Goal: Task Accomplishment & Management: Manage account settings

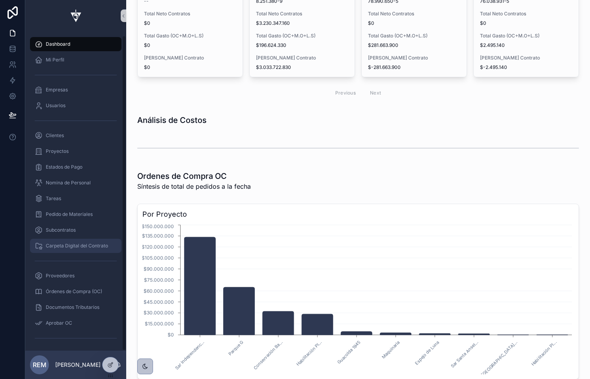
scroll to position [4, 0]
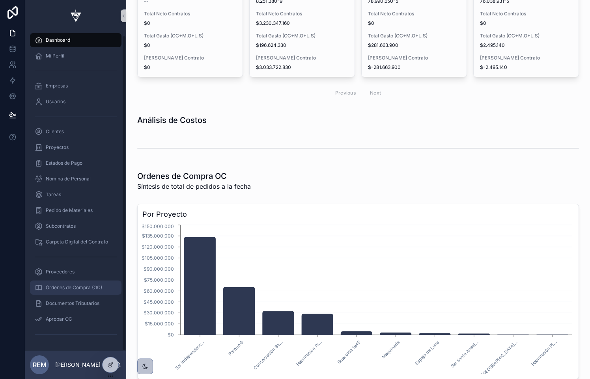
click at [56, 287] on span "Órdenes de Compra (OC)" at bounding box center [74, 288] width 56 height 6
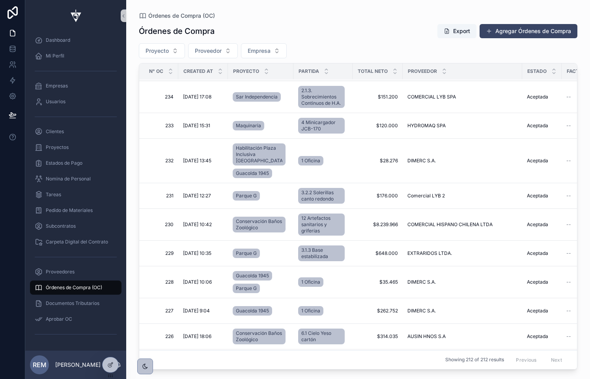
scroll to position [192, 0]
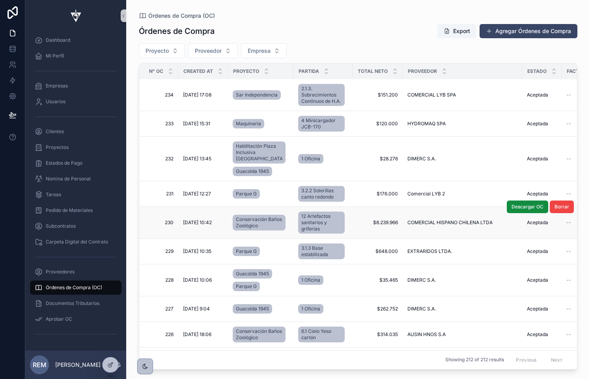
click at [169, 220] on span "230" at bounding box center [161, 223] width 25 height 6
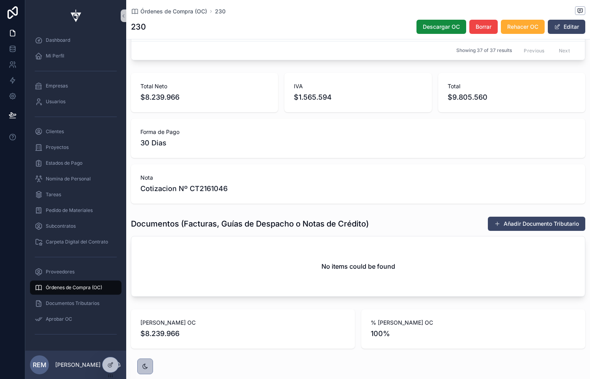
scroll to position [528, 0]
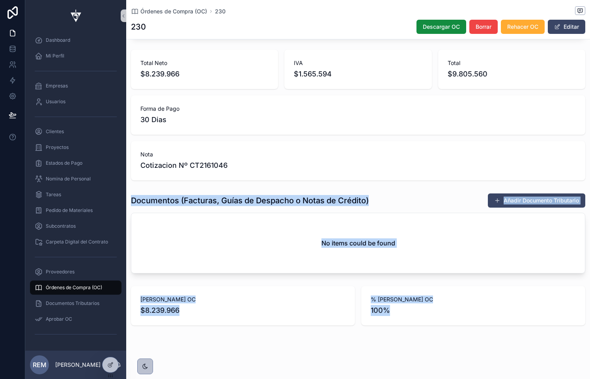
drag, startPoint x: 280, startPoint y: 190, endPoint x: 383, endPoint y: 339, distance: 181.7
click at [53, 284] on div "Órdenes de Compra (OC)" at bounding box center [76, 288] width 82 height 13
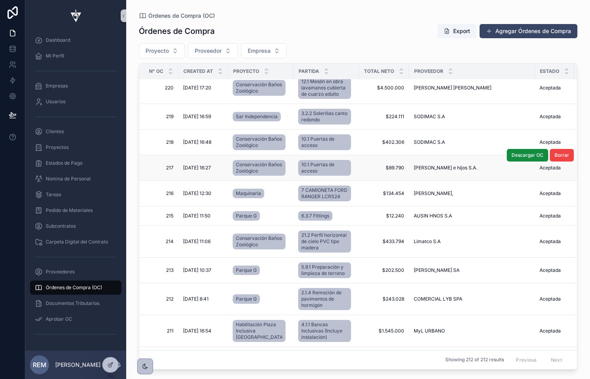
scroll to position [584, 0]
click at [168, 245] on span "214" at bounding box center [161, 241] width 25 height 6
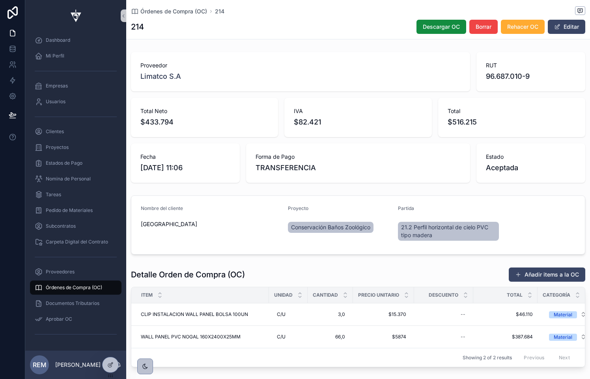
scroll to position [2, 0]
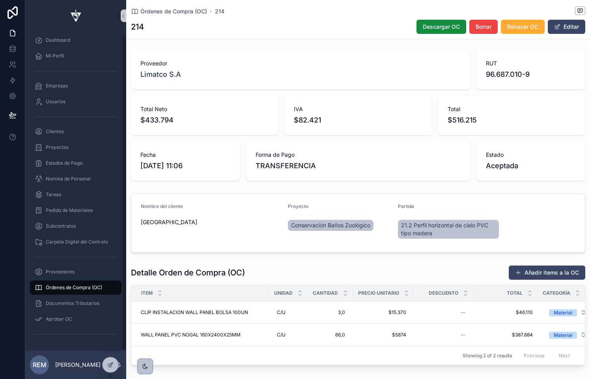
click at [60, 288] on span "Órdenes de Compra (OC)" at bounding box center [74, 288] width 56 height 6
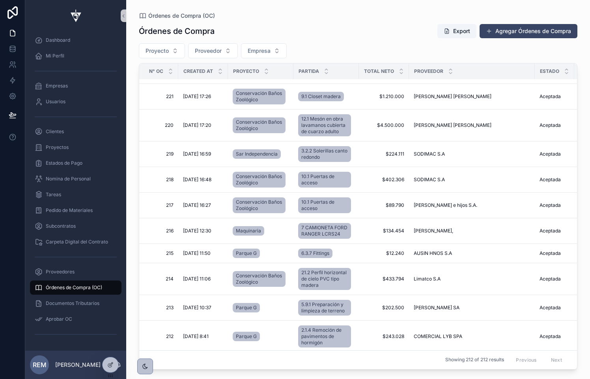
scroll to position [603, 0]
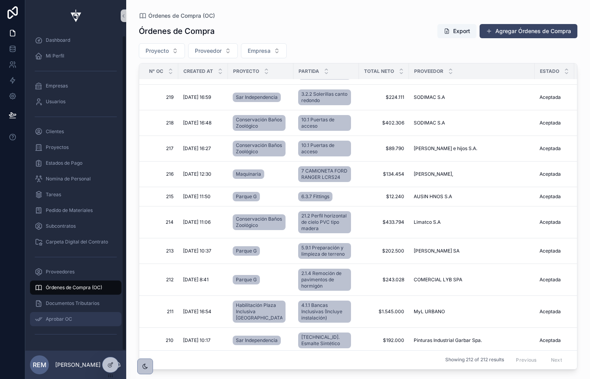
click at [57, 317] on span "Aprobar OC" at bounding box center [59, 319] width 26 height 6
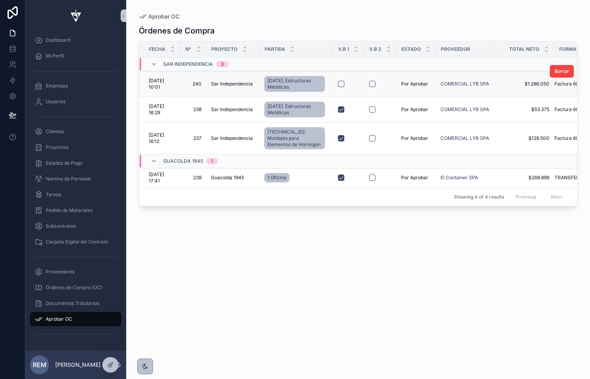
click at [161, 80] on span "[DATE] 10:01" at bounding box center [162, 84] width 27 height 13
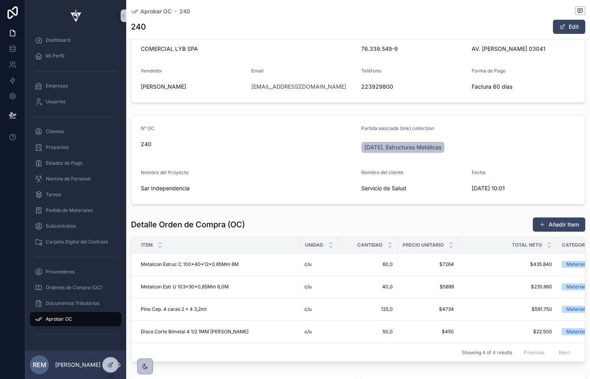
scroll to position [176, 0]
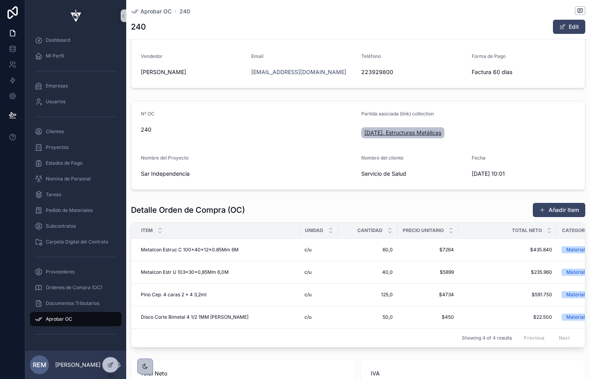
click at [391, 133] on span "[DATE]. Estructuras Metálicas" at bounding box center [402, 133] width 77 height 8
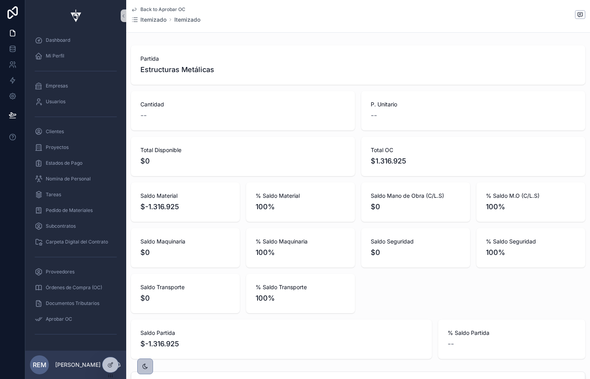
click at [148, 9] on span "Back to Aprobar OC" at bounding box center [162, 9] width 45 height 6
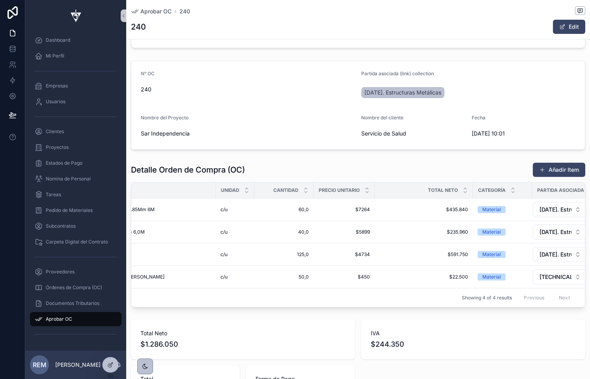
scroll to position [0, 98]
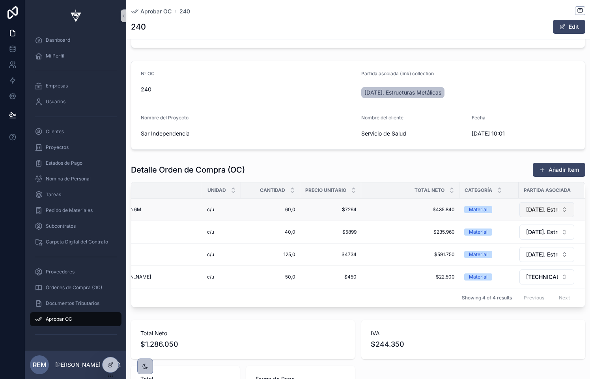
click at [538, 211] on span "[DATE]. Estructuras Metálicas" at bounding box center [542, 210] width 32 height 8
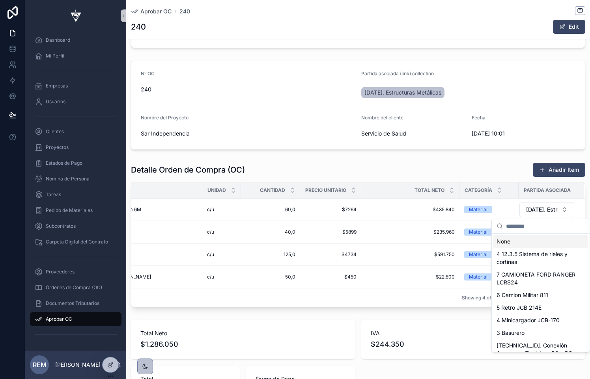
click at [520, 227] on input "scrollable content" at bounding box center [545, 226] width 79 height 14
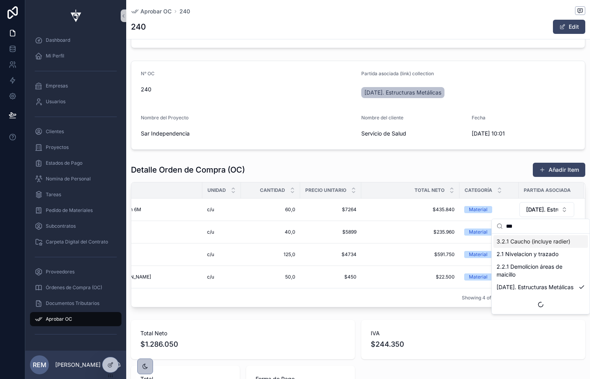
scroll to position [0, 0]
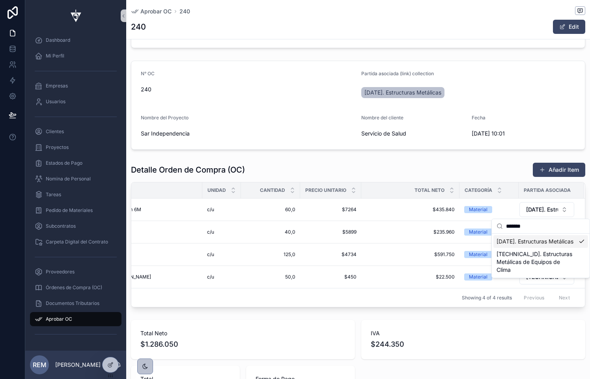
type input "*******"
click at [390, 162] on div "Detalle Orden de Compra (OC) Añadir Item" at bounding box center [358, 169] width 454 height 15
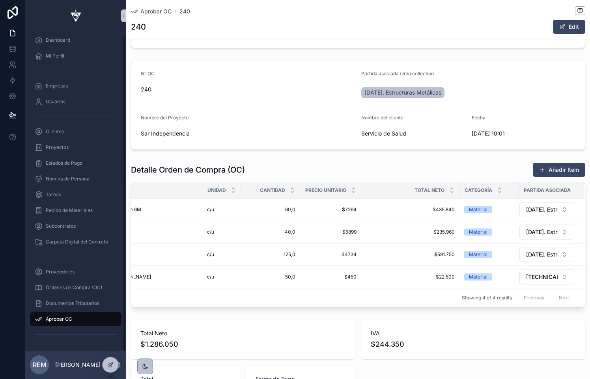
click at [56, 319] on span "Aprobar OC" at bounding box center [59, 319] width 26 height 6
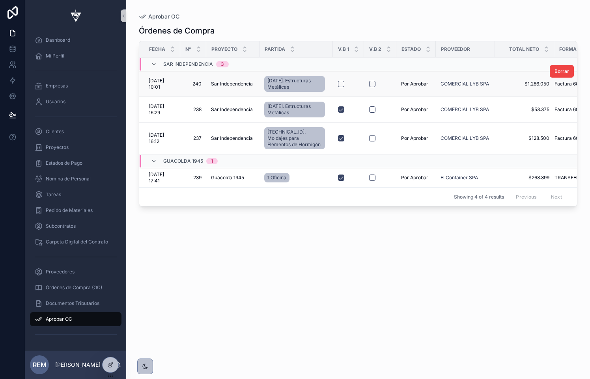
click at [159, 82] on span "[DATE] 10:01" at bounding box center [162, 84] width 27 height 13
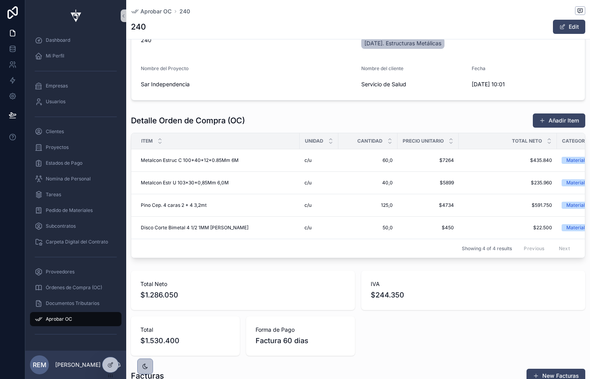
scroll to position [80, 0]
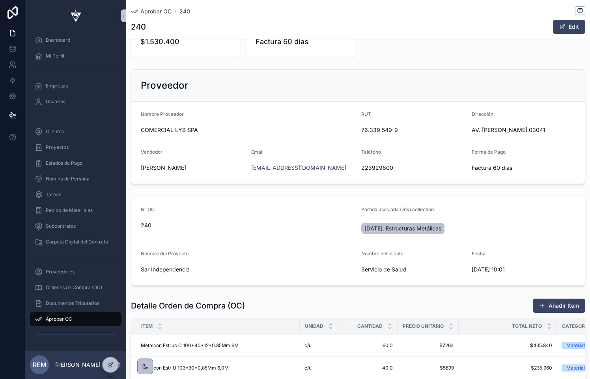
click at [383, 228] on span "[DATE]. Estructuras Metálicas" at bounding box center [402, 229] width 77 height 8
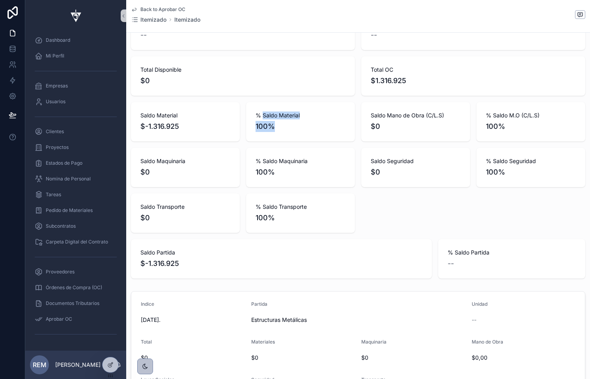
drag, startPoint x: 279, startPoint y: 130, endPoint x: 263, endPoint y: 115, distance: 22.3
click at [263, 115] on div "% Saldo Material 100%" at bounding box center [301, 122] width 90 height 21
drag, startPoint x: 255, startPoint y: 114, endPoint x: 306, endPoint y: 141, distance: 57.5
click at [306, 141] on div "% Saldo Material 100%" at bounding box center [300, 121] width 109 height 39
drag, startPoint x: 180, startPoint y: 129, endPoint x: 127, endPoint y: 110, distance: 55.9
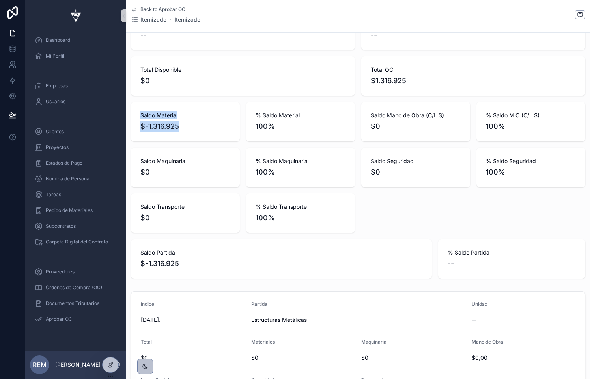
click at [127, 110] on div "Partida Estructuras Metálicas Cantidad -- P. Unitario -- Total Disponible $0 To…" at bounding box center [358, 122] width 464 height 320
click at [357, 233] on div "Partida Estructuras Metálicas Cantidad -- P. Unitario -- Total Disponible $0 To…" at bounding box center [358, 122] width 454 height 314
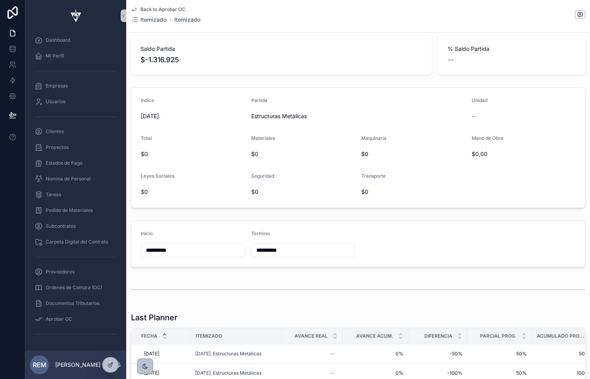
scroll to position [493, 0]
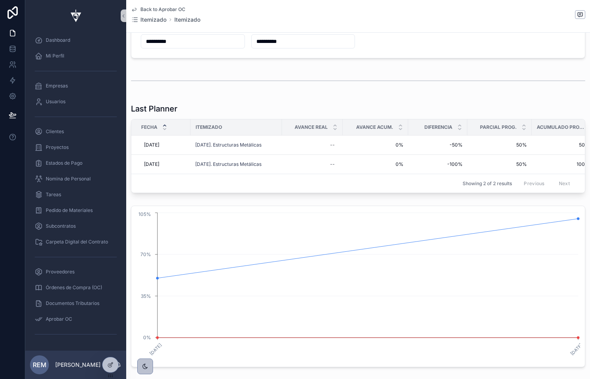
click at [151, 10] on span "Back to Aprobar OC" at bounding box center [162, 9] width 45 height 6
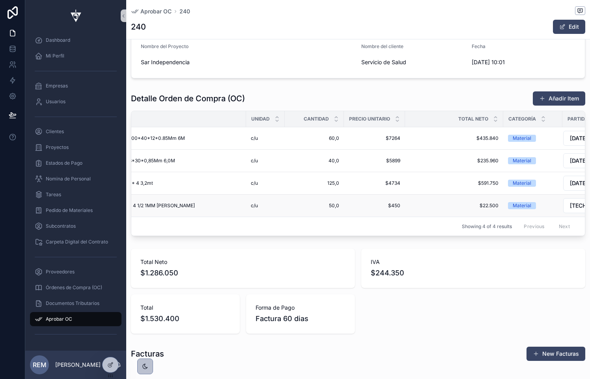
scroll to position [0, 98]
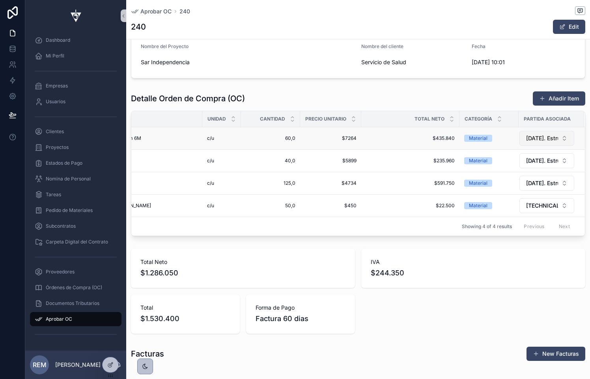
click at [539, 139] on span "[DATE]. Estructuras Metálicas" at bounding box center [542, 138] width 32 height 8
type input "*******"
click at [535, 175] on span "[TECHNICAL_ID]. Tabiques [PERSON_NAME] Galvanizado" at bounding box center [536, 174] width 79 height 16
click at [534, 159] on span "[DATE]. Estructuras Metálicas" at bounding box center [542, 161] width 32 height 8
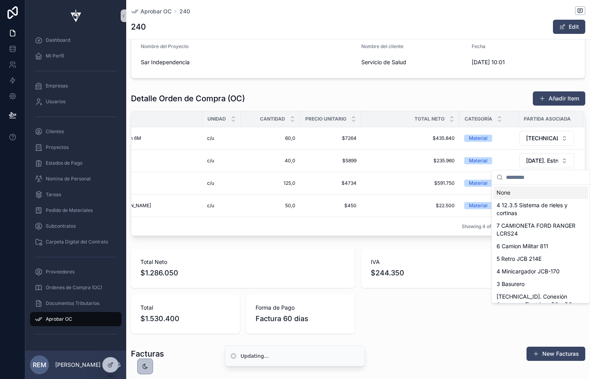
click at [522, 174] on input "scrollable content" at bounding box center [545, 177] width 79 height 14
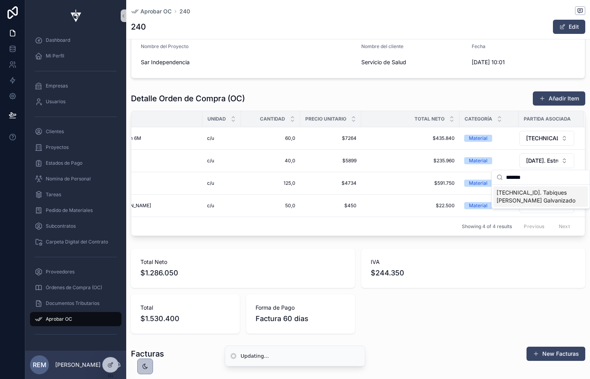
type input "*******"
click at [518, 202] on span "[TECHNICAL_ID]. Tabiques [PERSON_NAME] Galvanizado" at bounding box center [536, 197] width 79 height 16
click at [535, 181] on span "[DATE]. Estructuras Metálicas" at bounding box center [542, 183] width 32 height 8
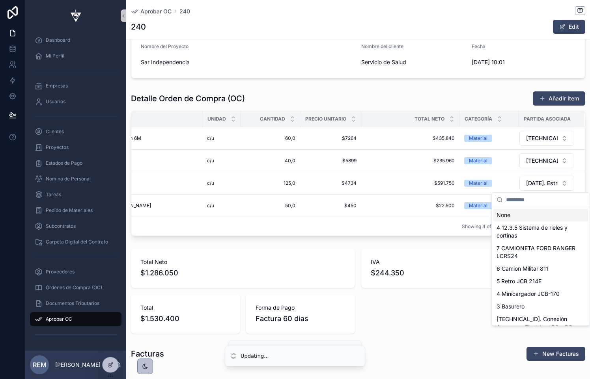
click at [533, 199] on input "scrollable content" at bounding box center [545, 200] width 79 height 14
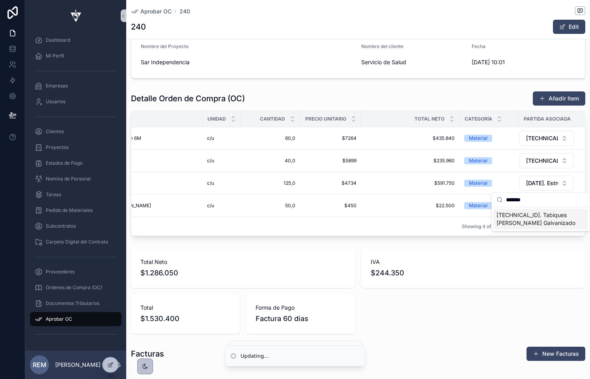
type input "*******"
click at [533, 224] on span "[TECHNICAL_ID]. Tabiques [PERSON_NAME] Galvanizado" at bounding box center [536, 219] width 79 height 16
click at [537, 207] on span "[TECHNICAL_ID]. Moldajes para Elementos de Hormigón" at bounding box center [542, 206] width 32 height 8
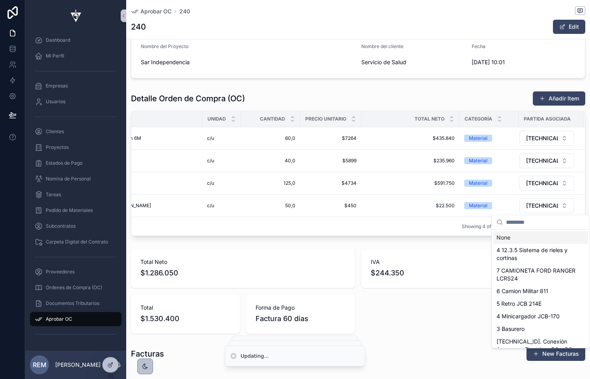
click at [533, 222] on input "scrollable content" at bounding box center [545, 222] width 79 height 14
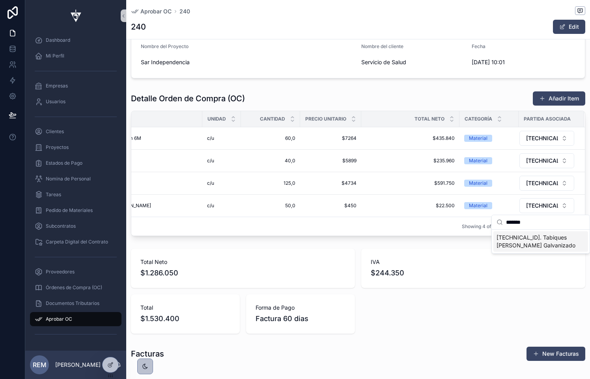
type input "*******"
click at [535, 241] on span "[TECHNICAL_ID]. Tabiques [PERSON_NAME] Galvanizado" at bounding box center [536, 242] width 79 height 16
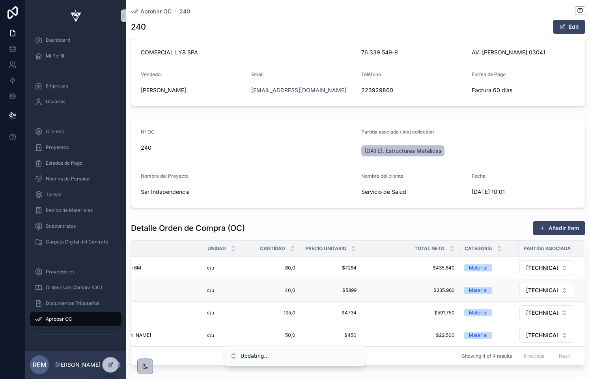
scroll to position [104, 0]
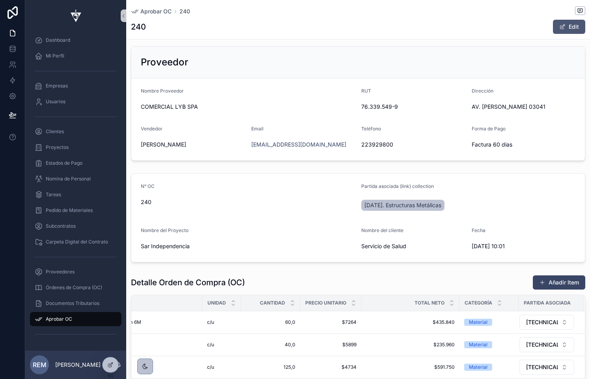
click at [572, 32] on button "Edit" at bounding box center [569, 27] width 32 height 14
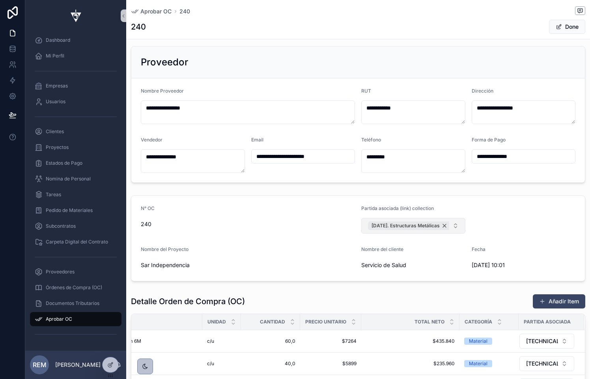
click at [439, 226] on div "[DATE]. Estructuras Metálicas" at bounding box center [409, 226] width 83 height 9
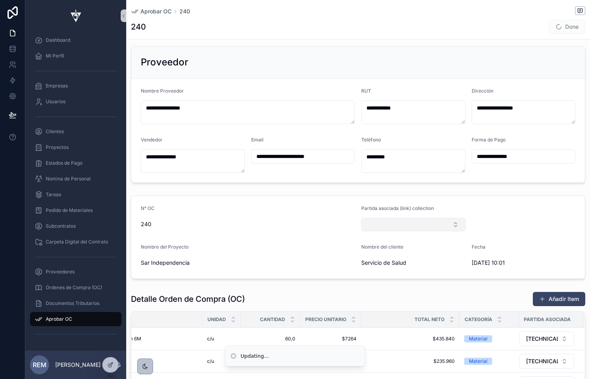
click at [446, 226] on button "Select Button" at bounding box center [413, 224] width 104 height 13
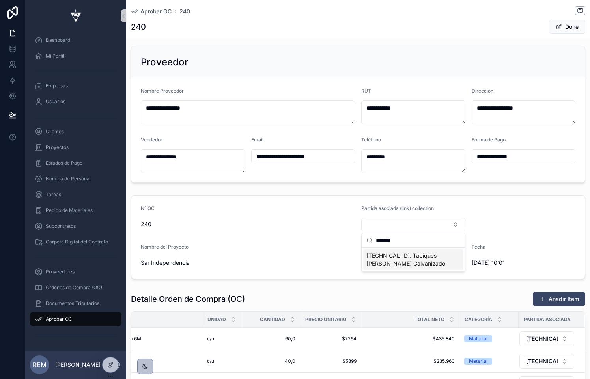
type input "*******"
click at [429, 260] on span "[TECHNICAL_ID]. Tabiques [PERSON_NAME] Galvanizado" at bounding box center [408, 260] width 84 height 16
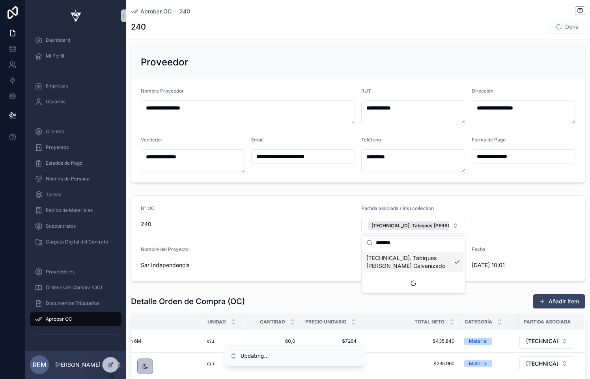
click at [292, 228] on span "240" at bounding box center [248, 224] width 214 height 8
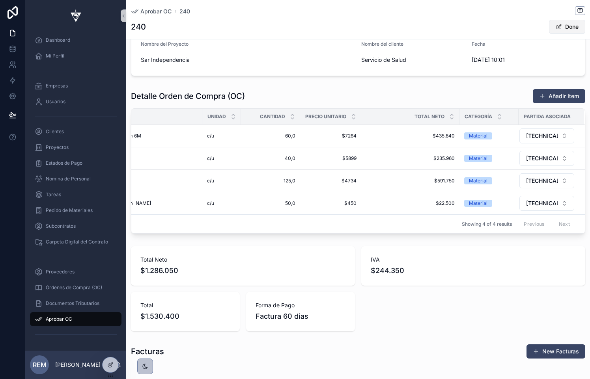
click at [564, 29] on button "Done" at bounding box center [567, 27] width 36 height 14
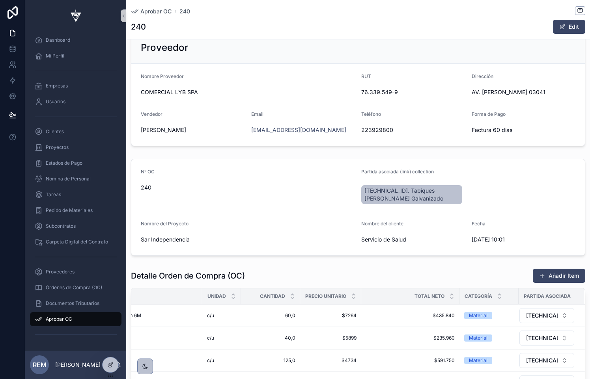
scroll to position [92, 0]
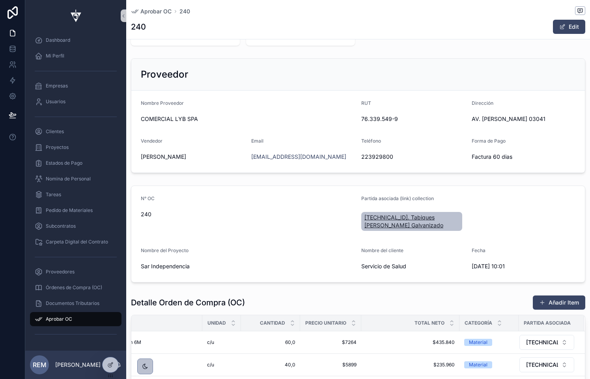
click at [377, 224] on span "[TECHNICAL_ID]. Tabiques [PERSON_NAME] Galvanizado" at bounding box center [411, 222] width 95 height 16
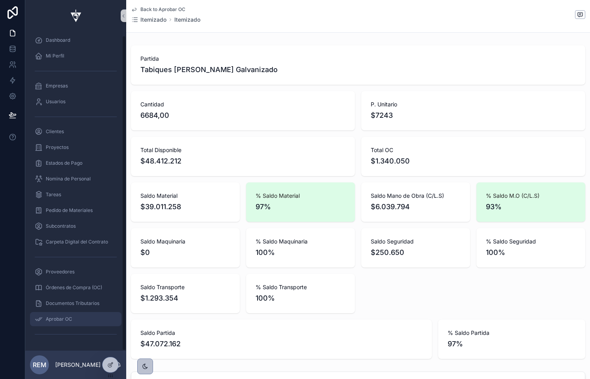
click at [58, 313] on div "Aprobar OC" at bounding box center [76, 319] width 82 height 13
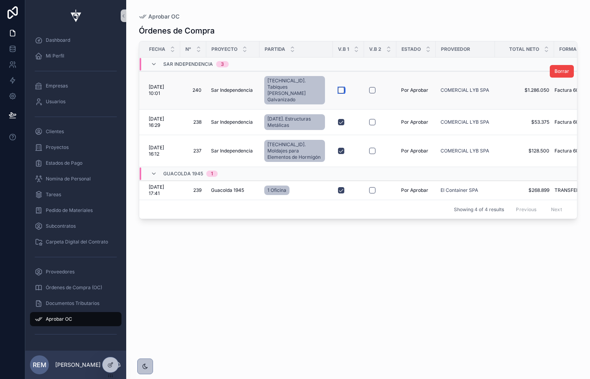
click at [340, 87] on button "scrollable content" at bounding box center [341, 90] width 6 height 6
click at [372, 87] on button "scrollable content" at bounding box center [372, 90] width 6 height 6
click at [372, 119] on button "scrollable content" at bounding box center [372, 122] width 6 height 6
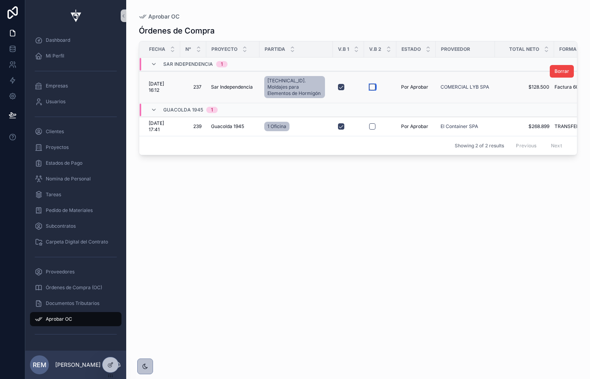
click at [373, 84] on button "scrollable content" at bounding box center [372, 87] width 6 height 6
click at [370, 123] on button "scrollable content" at bounding box center [372, 126] width 6 height 6
